Goal: Find specific page/section: Find specific page/section

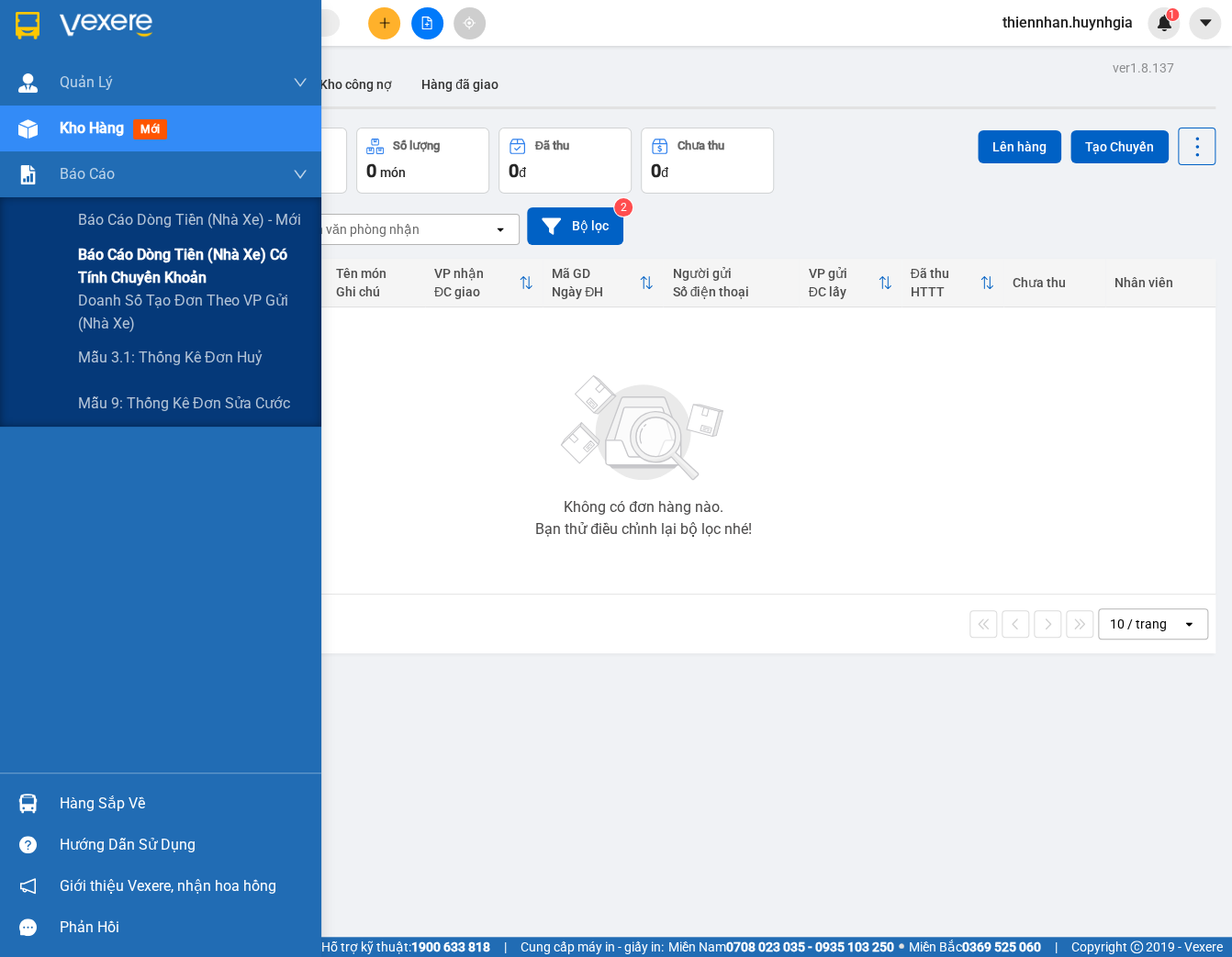
click at [119, 250] on span "Báo cáo dòng tiền (nhà xe) có tính chuyển khoản" at bounding box center [192, 266] width 229 height 46
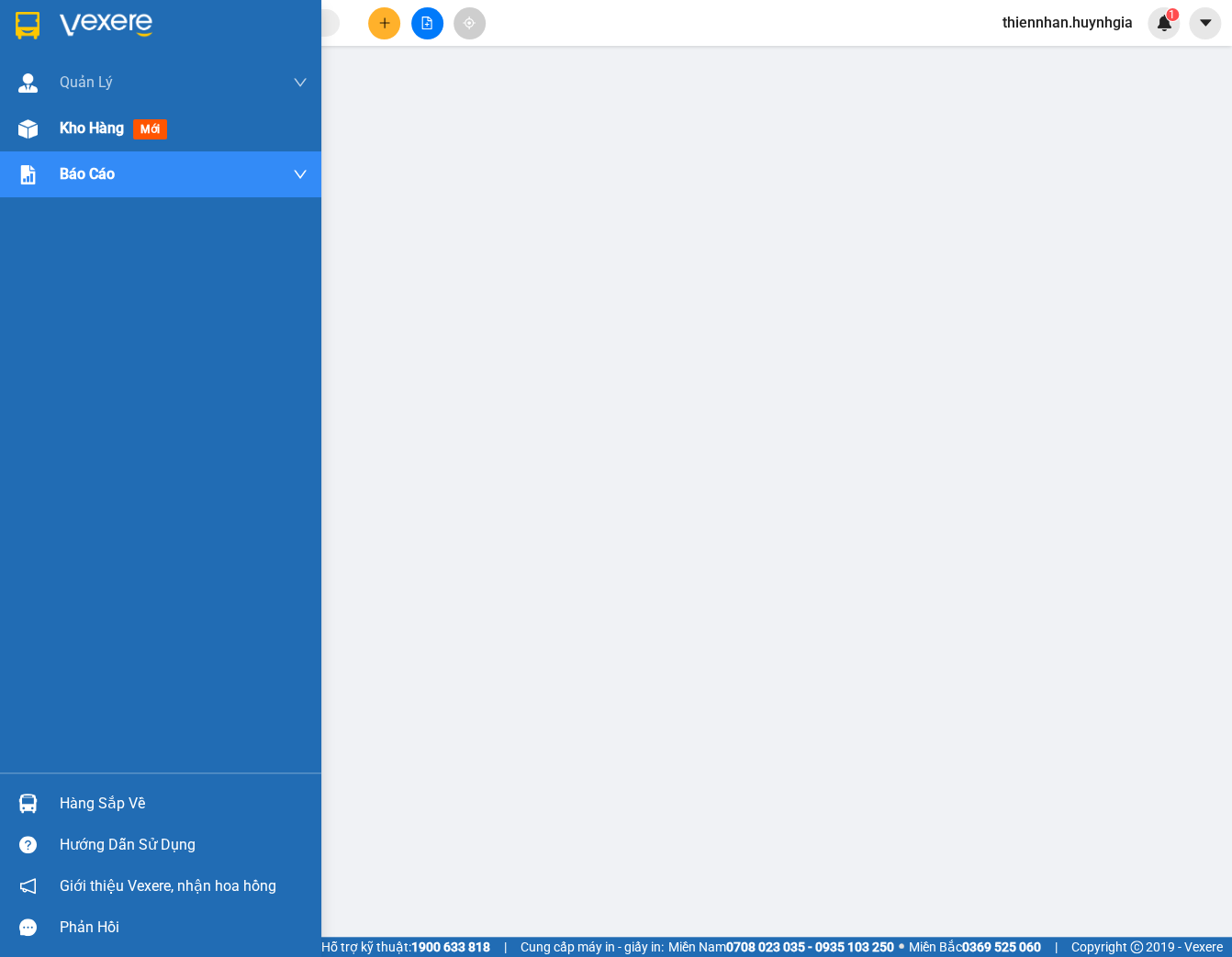
click at [26, 136] on img at bounding box center [29, 129] width 20 height 20
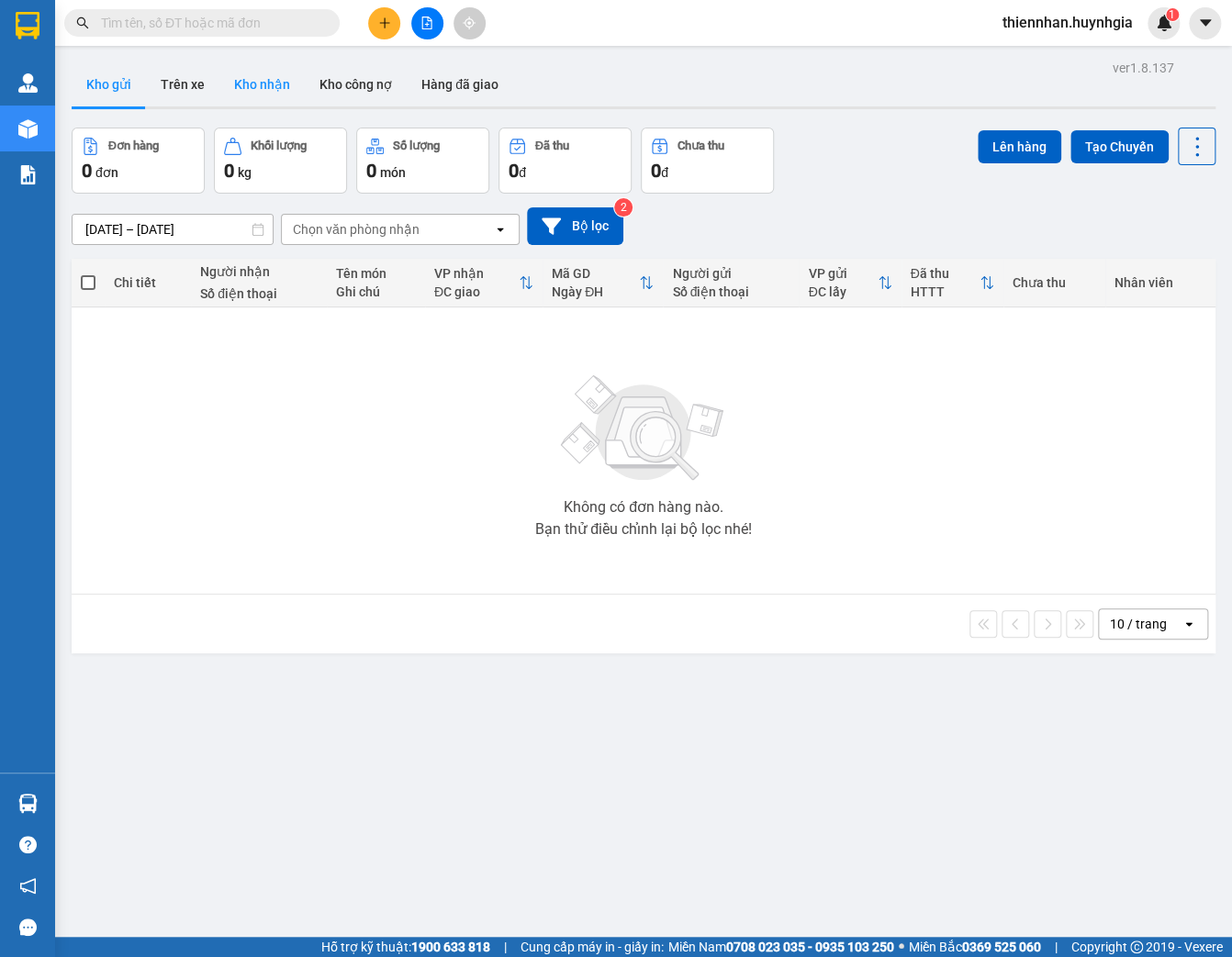
click at [252, 72] on button "Kho nhận" at bounding box center [262, 84] width 86 height 44
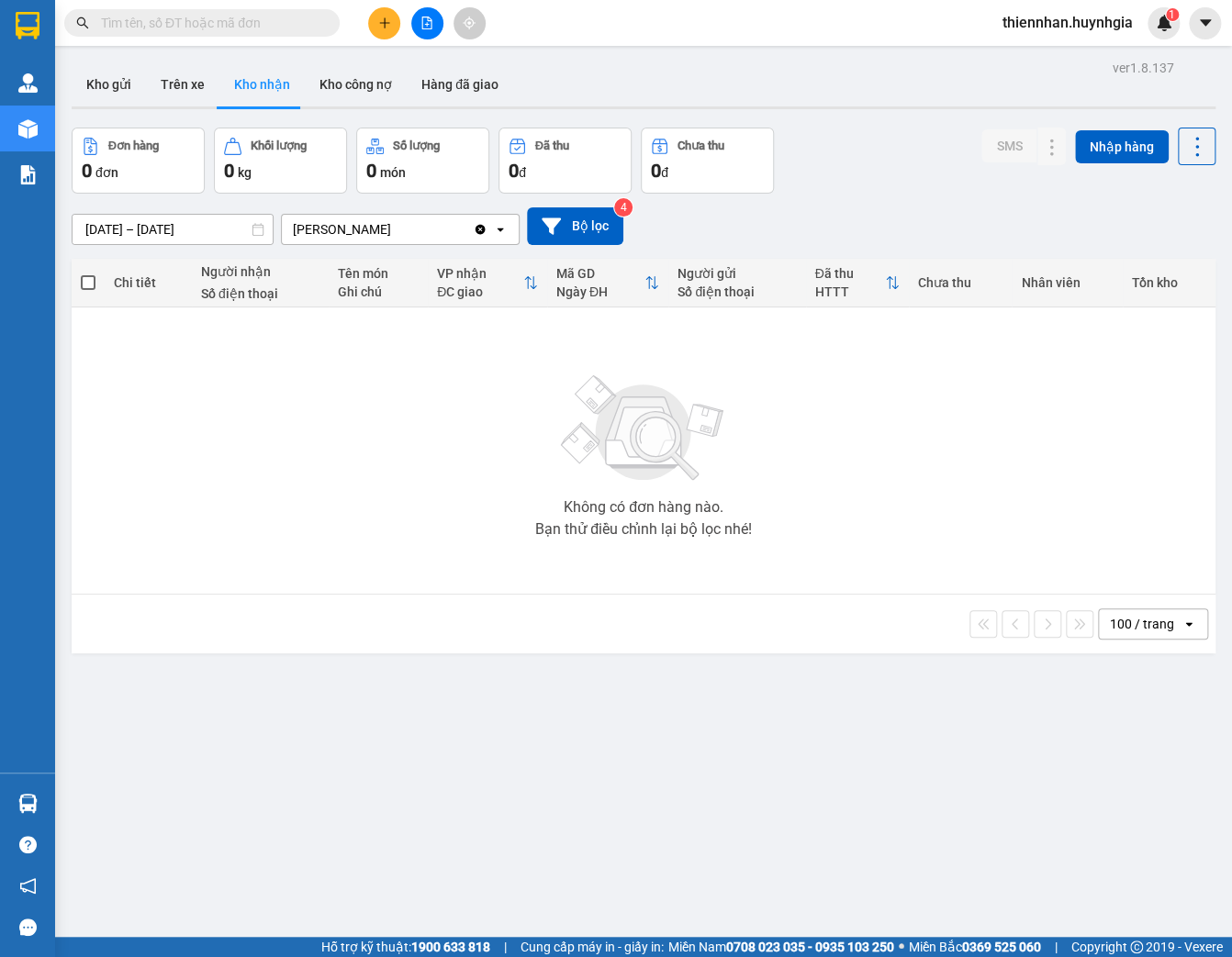
click at [400, 231] on div "[PERSON_NAME]" at bounding box center [377, 229] width 191 height 30
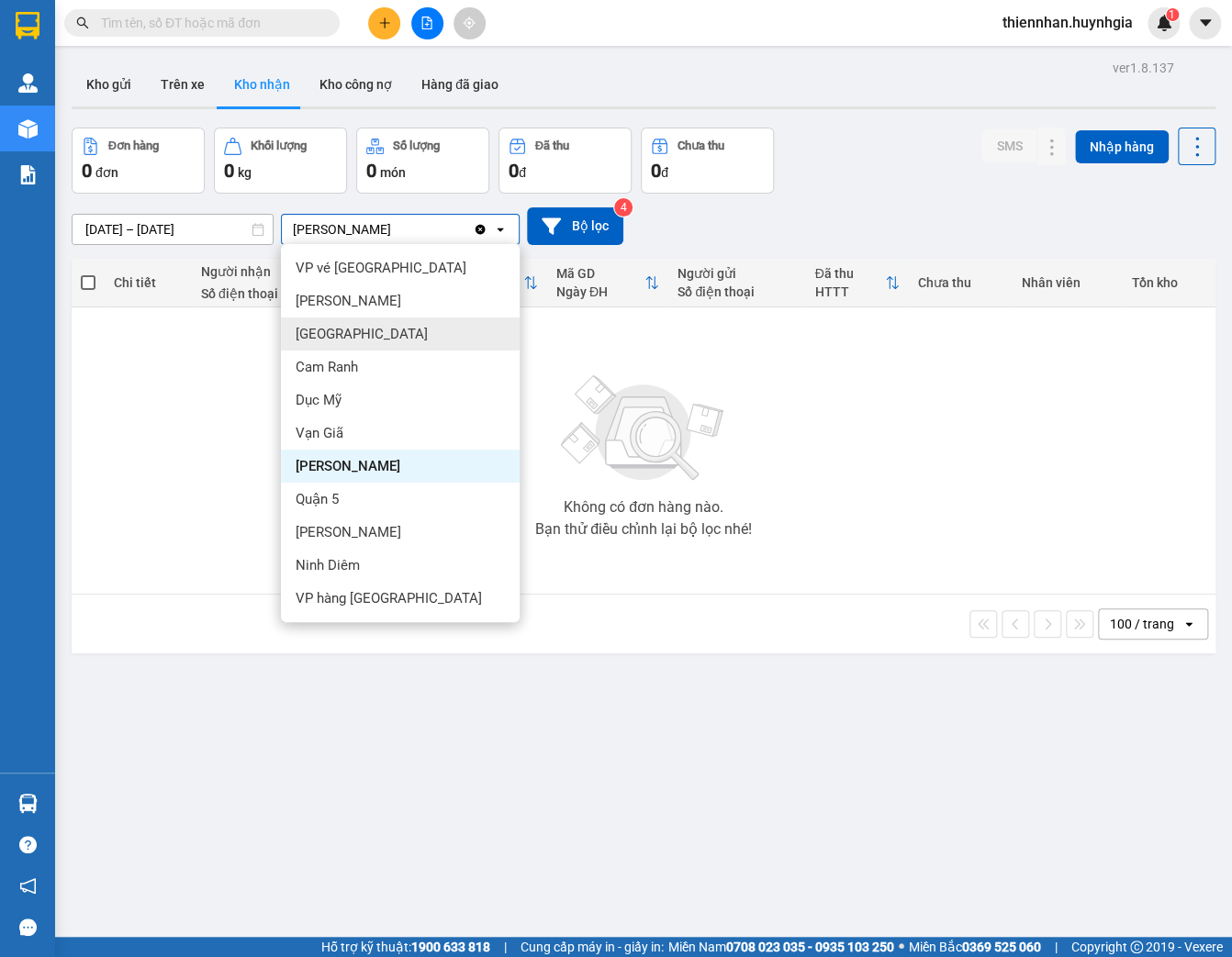
click at [958, 173] on div "Đơn hàng 0 đơn Khối lượng 0 kg Số lượng 0 món Đã thu 0 đ Chưa thu 0 đ SMS Nhập …" at bounding box center [644, 160] width 1143 height 66
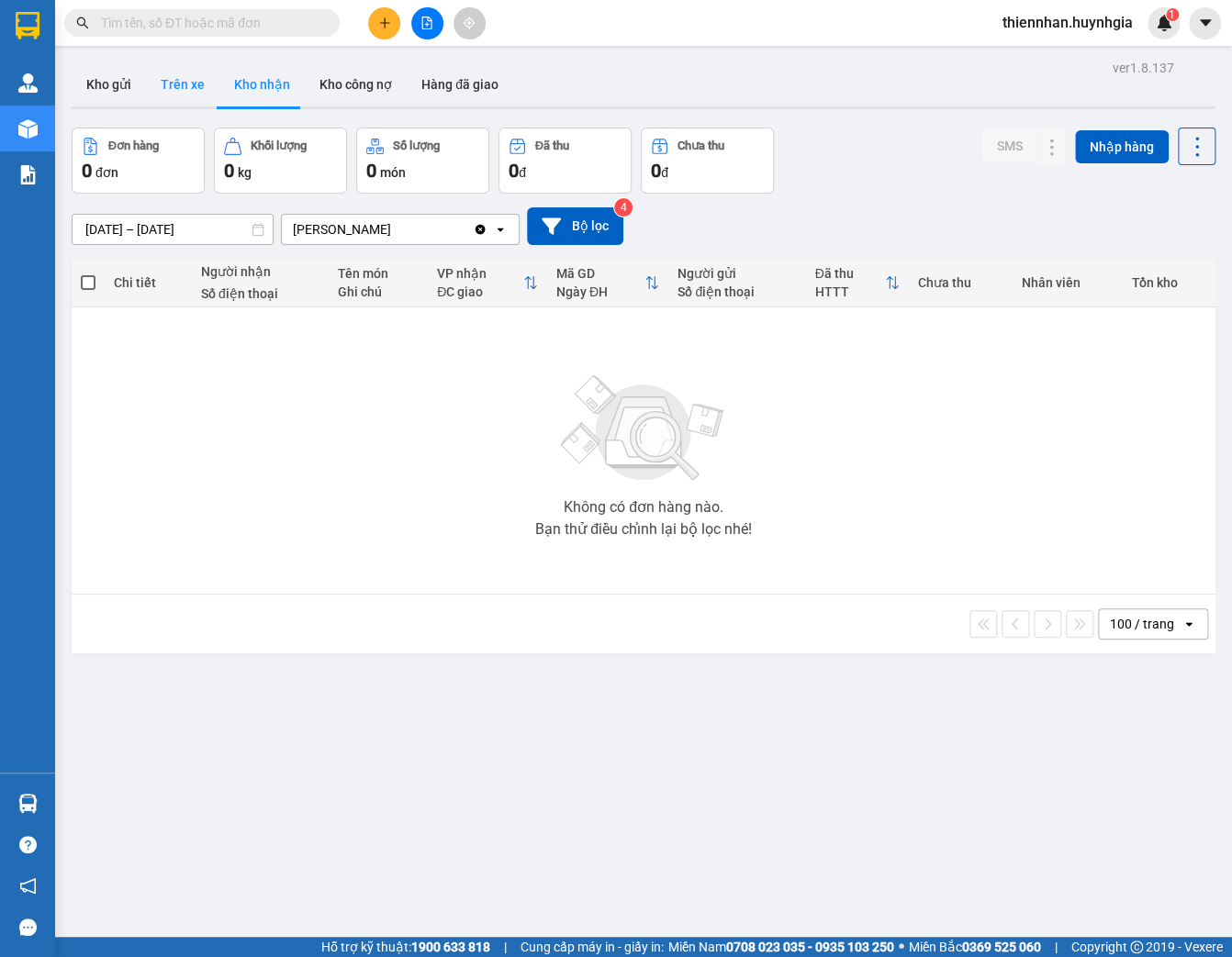
click at [170, 90] on button "Trên xe" at bounding box center [182, 84] width 74 height 44
type input "[DATE] – [DATE]"
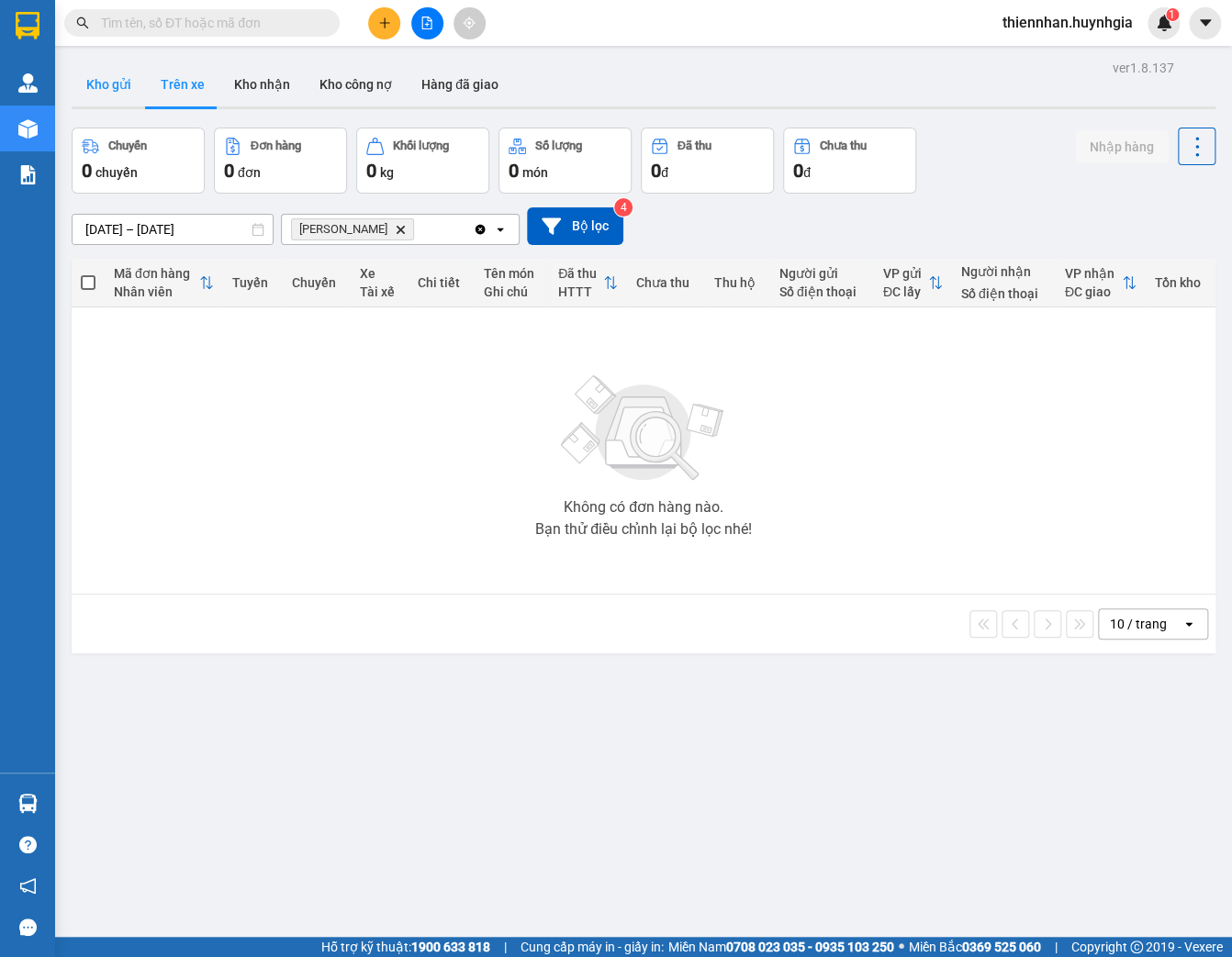
click at [129, 88] on button "Kho gửi" at bounding box center [109, 84] width 75 height 44
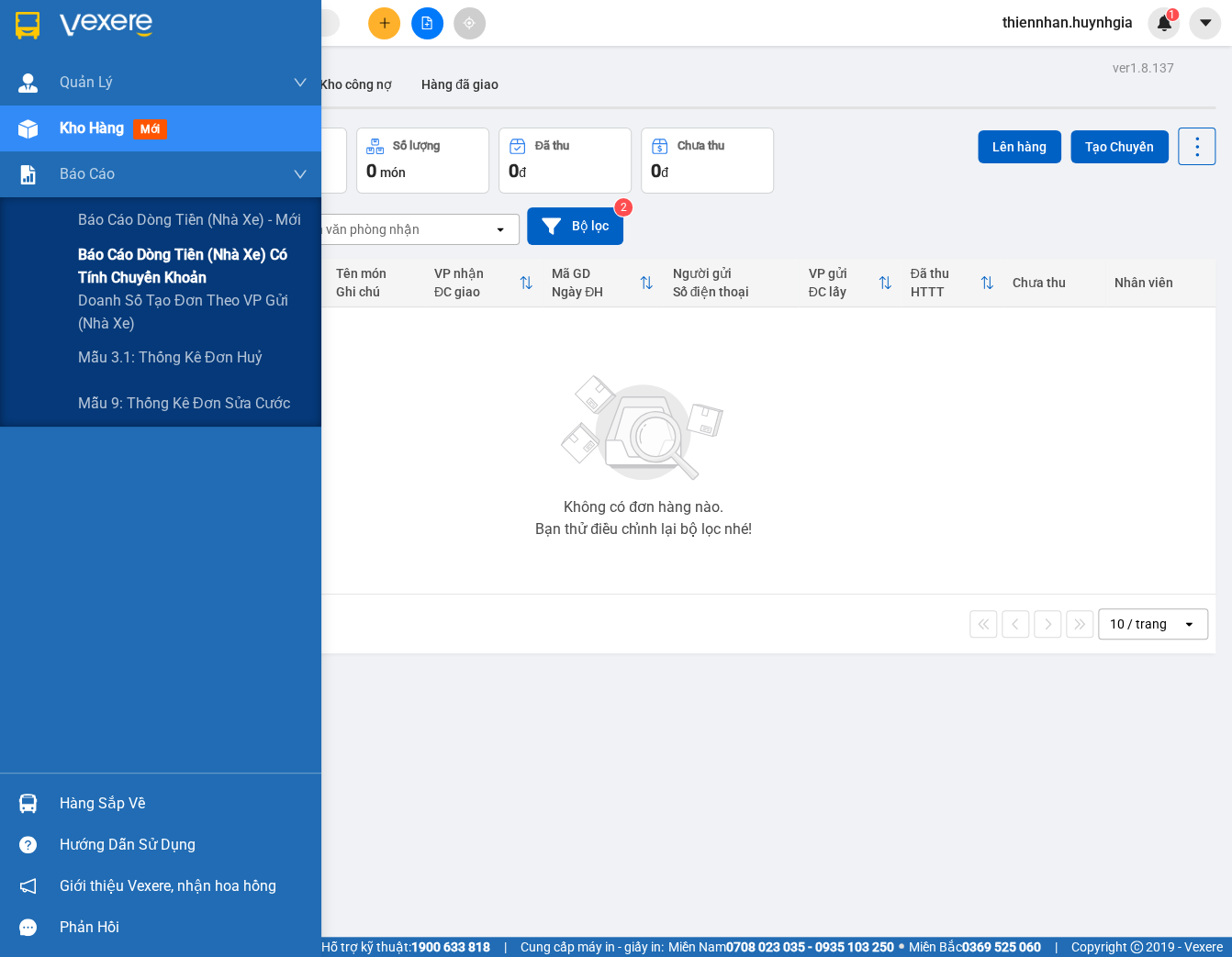
click at [109, 256] on span "Báo cáo dòng tiền (nhà xe) có tính chuyển khoản" at bounding box center [192, 266] width 229 height 46
